Goal: Task Accomplishment & Management: Manage account settings

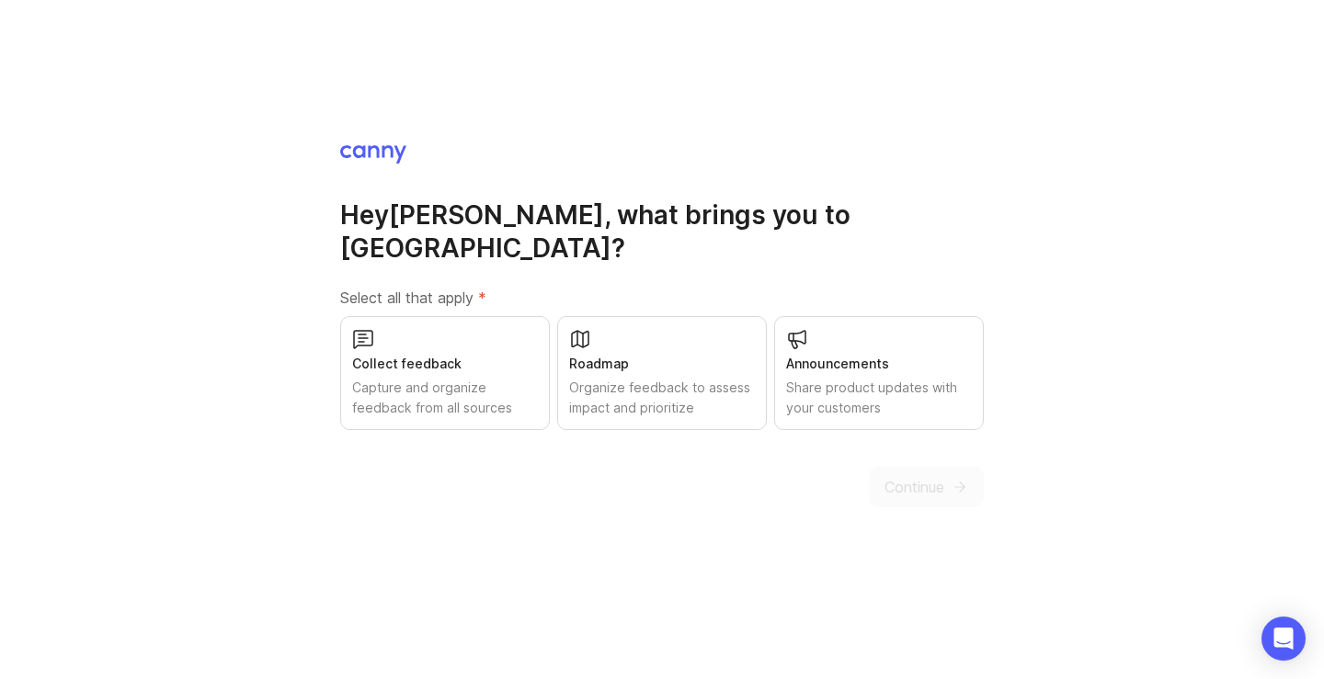
click at [656, 378] on div "Organize feedback to assess impact and prioritize" at bounding box center [662, 398] width 186 height 40
click at [900, 476] on span "Continue" at bounding box center [914, 487] width 60 height 22
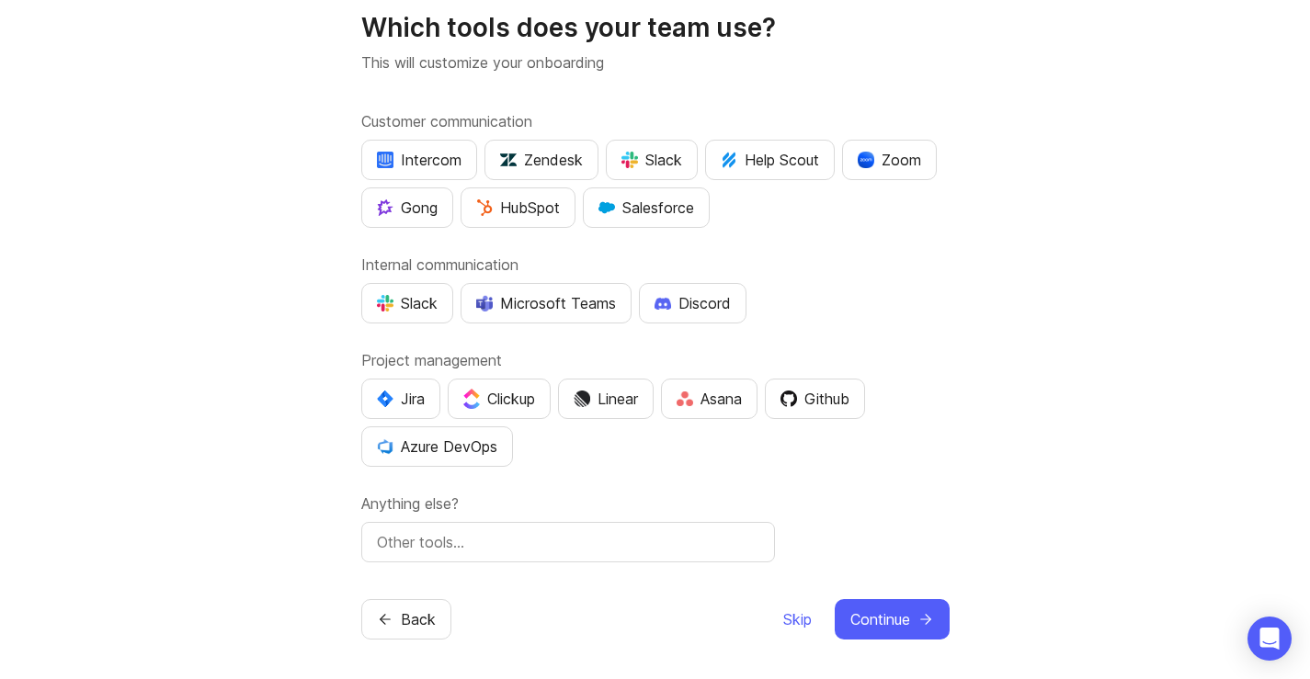
scroll to position [63, 0]
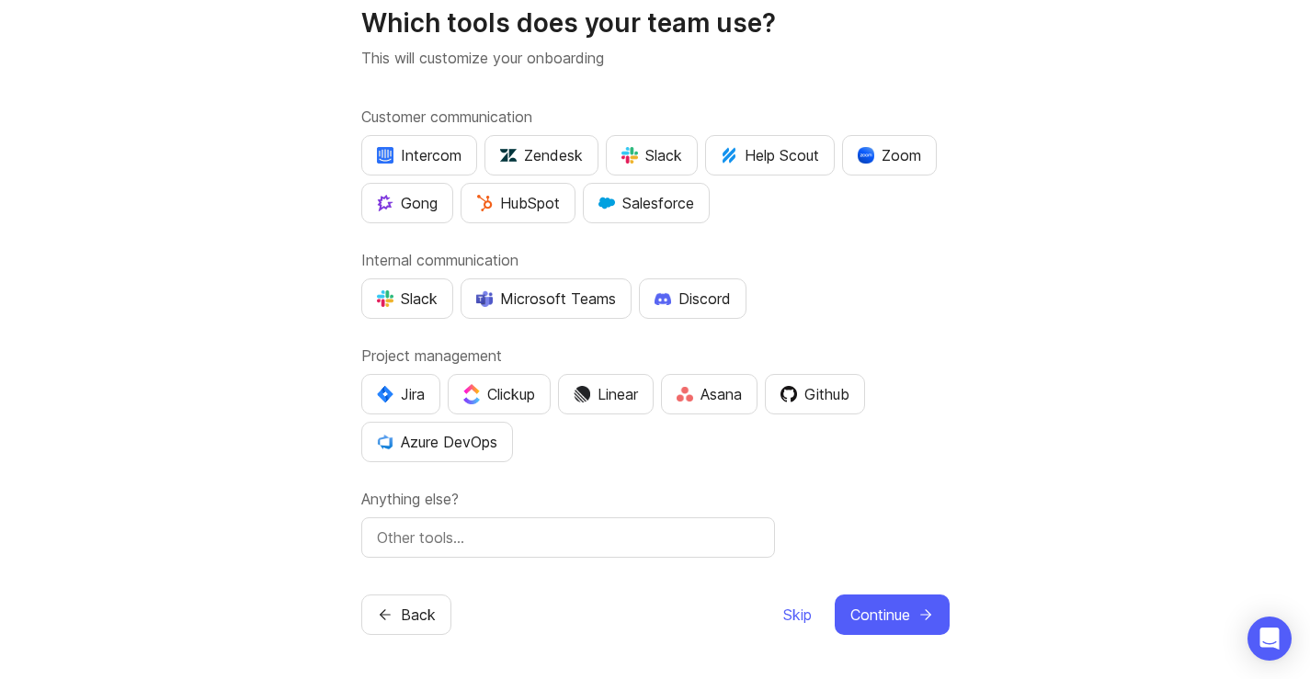
click at [791, 612] on span "Skip" at bounding box center [797, 615] width 28 height 22
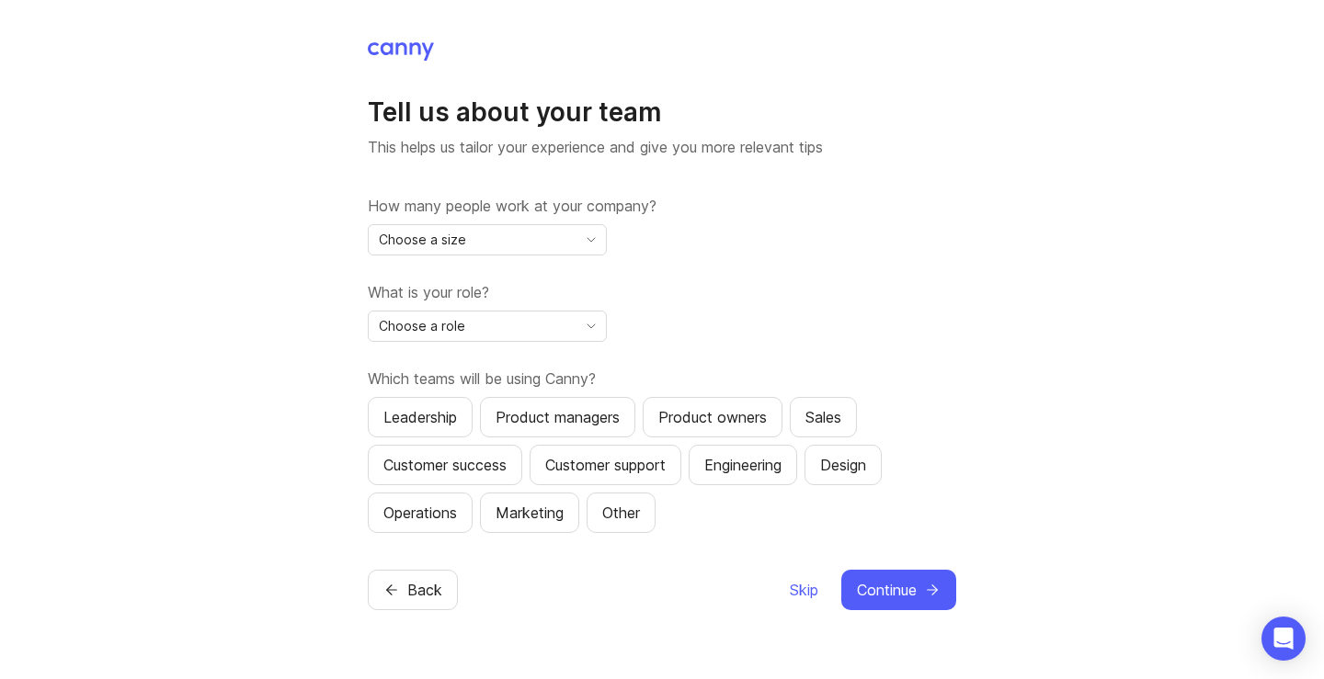
click at [804, 590] on span "Skip" at bounding box center [804, 590] width 28 height 22
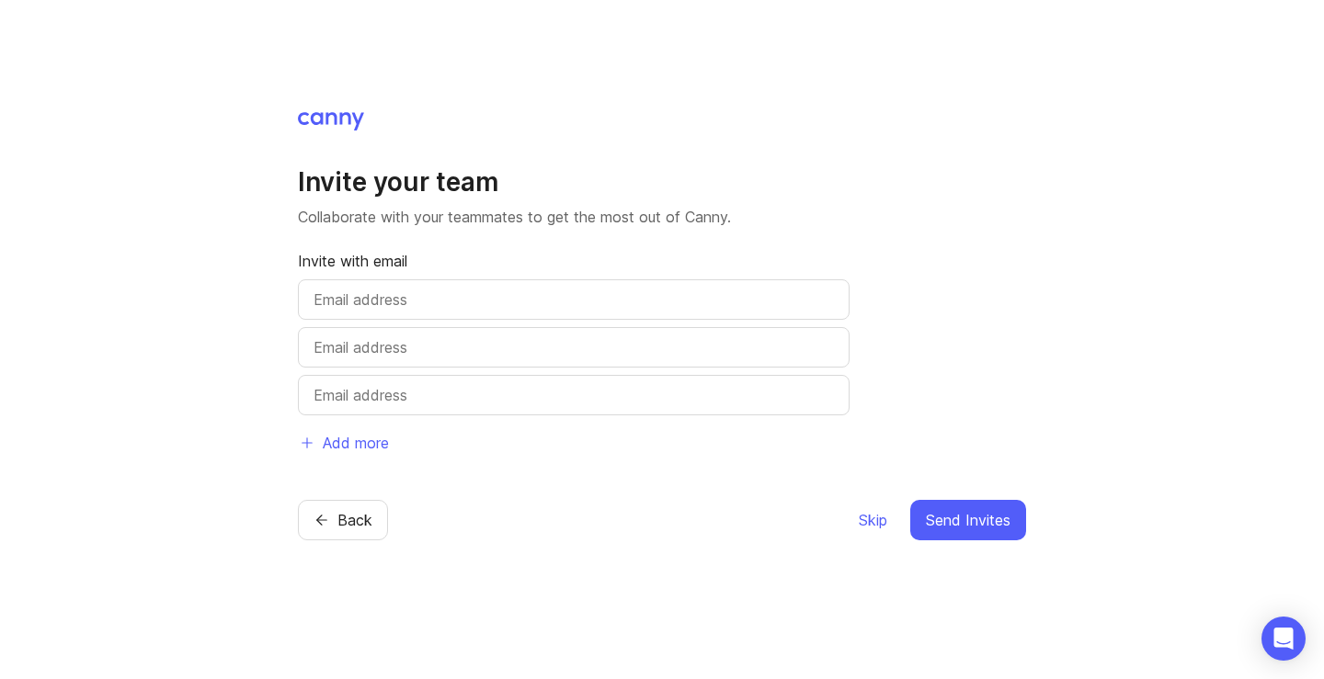
click at [868, 519] on span "Skip" at bounding box center [873, 520] width 28 height 22
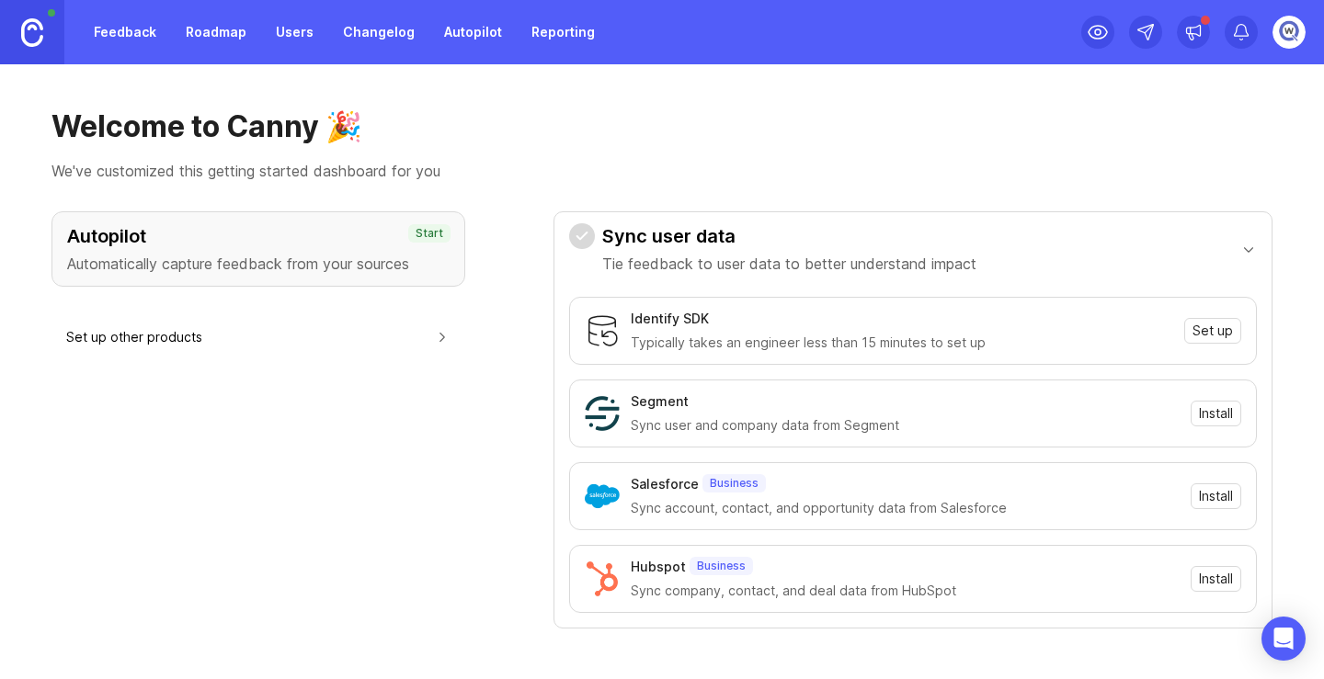
click at [1290, 32] on img at bounding box center [1288, 32] width 33 height 33
